Goal: Task Accomplishment & Management: Manage account settings

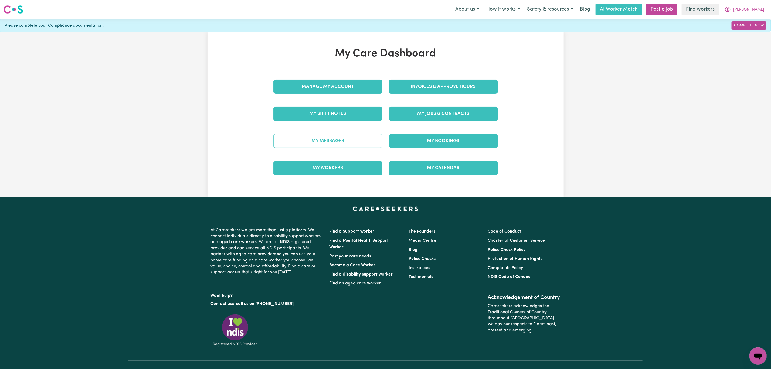
click at [305, 142] on link "My Messages" at bounding box center [327, 141] width 109 height 14
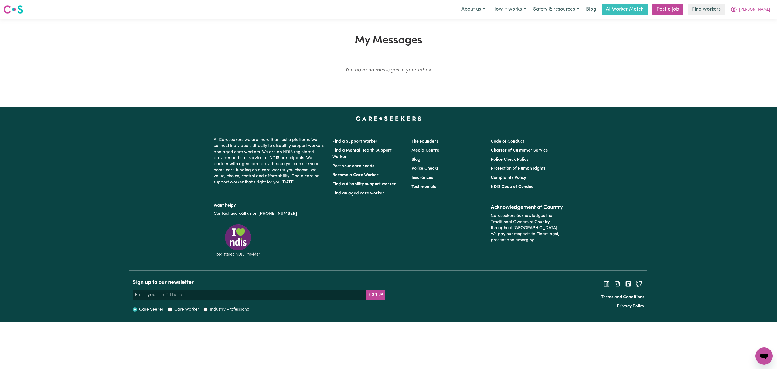
drag, startPoint x: 210, startPoint y: 65, endPoint x: 223, endPoint y: 53, distance: 17.6
click at [216, 73] on div "You have no messages in your inbox." at bounding box center [389, 72] width 512 height 25
click at [757, 13] on button "[PERSON_NAME]" at bounding box center [750, 9] width 47 height 11
click at [758, 28] on link "Logout" at bounding box center [752, 31] width 43 height 10
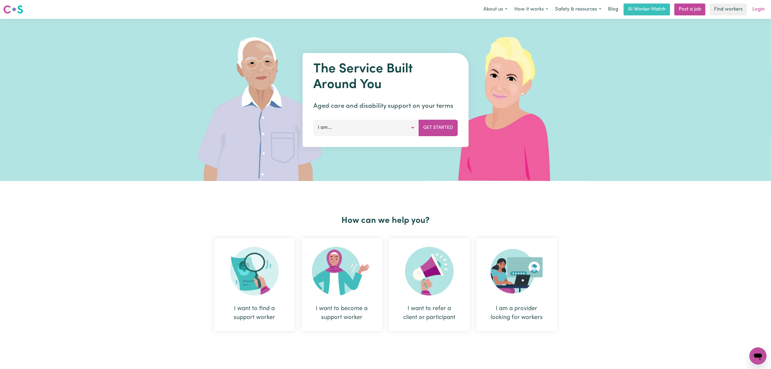
click at [764, 6] on link "Login" at bounding box center [758, 10] width 19 height 12
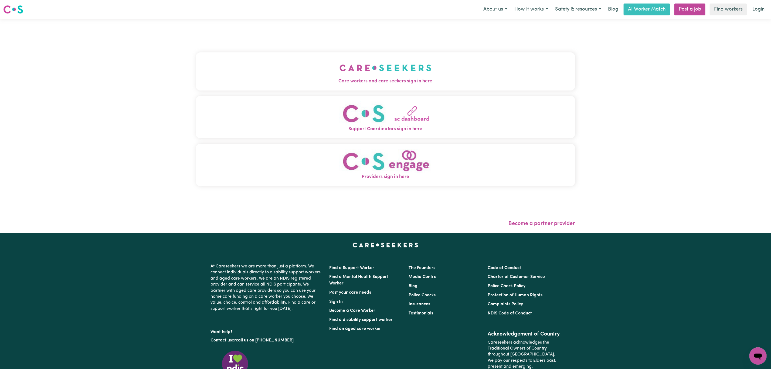
click at [338, 62] on button "Care workers and care seekers sign in here" at bounding box center [385, 71] width 379 height 38
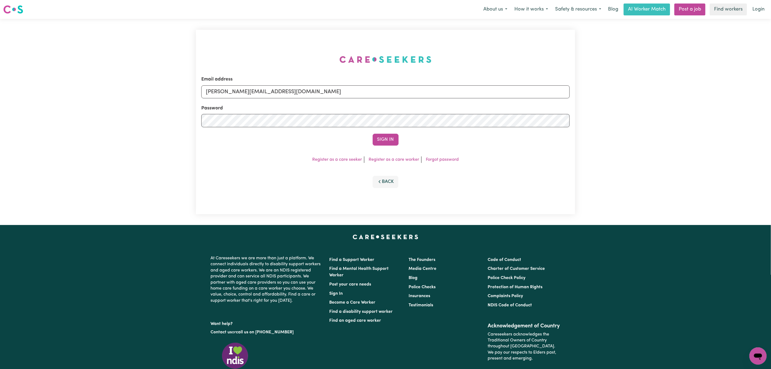
click at [335, 69] on div "Email address [PERSON_NAME][EMAIL_ADDRESS][DOMAIN_NAME] Password Sign In Regist…" at bounding box center [386, 122] width 386 height 206
drag, startPoint x: 248, startPoint y: 90, endPoint x: 253, endPoint y: 98, distance: 9.4
click at [248, 91] on input "[PERSON_NAME][EMAIL_ADDRESS][DOMAIN_NAME]" at bounding box center [385, 91] width 368 height 13
click at [237, 93] on input "[EMAIL_ADDRESS][PERSON_NAME][DOMAIN_NAME]" at bounding box center [385, 91] width 368 height 13
drag, startPoint x: 235, startPoint y: 91, endPoint x: 378, endPoint y: 91, distance: 143.0
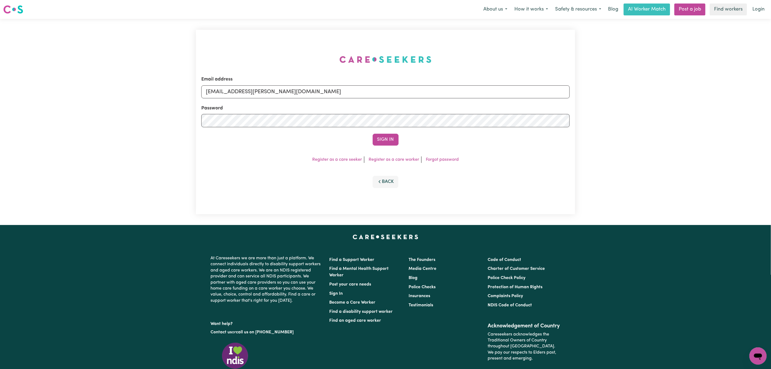
click at [378, 91] on input "[EMAIL_ADDRESS][PERSON_NAME][DOMAIN_NAME]" at bounding box center [385, 91] width 368 height 13
type input "[EMAIL_ADDRESS][DOMAIN_NAME]"
click at [367, 138] on div "Sign In" at bounding box center [385, 140] width 368 height 12
click at [380, 137] on button "Sign In" at bounding box center [386, 140] width 26 height 12
